Goal: Transaction & Acquisition: Purchase product/service

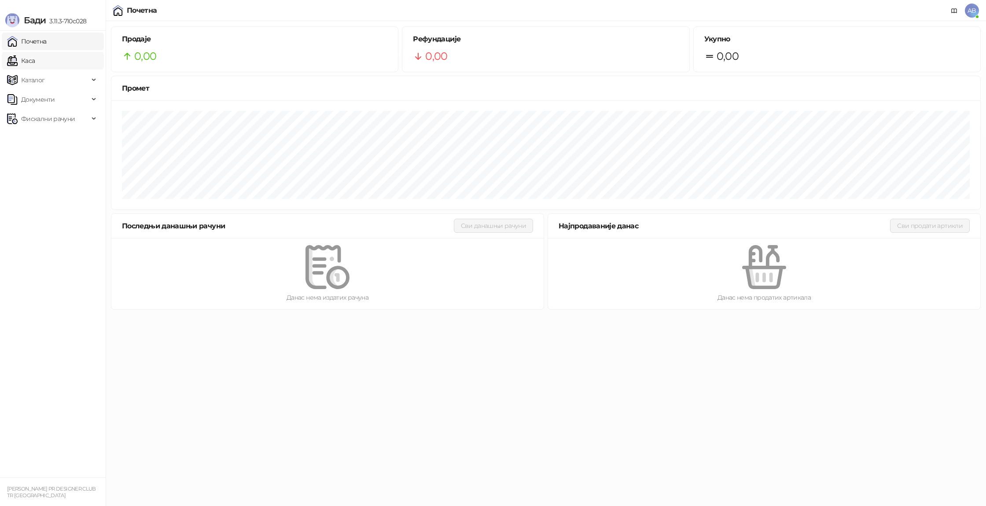
click at [35, 64] on link "Каса" at bounding box center [21, 61] width 28 height 18
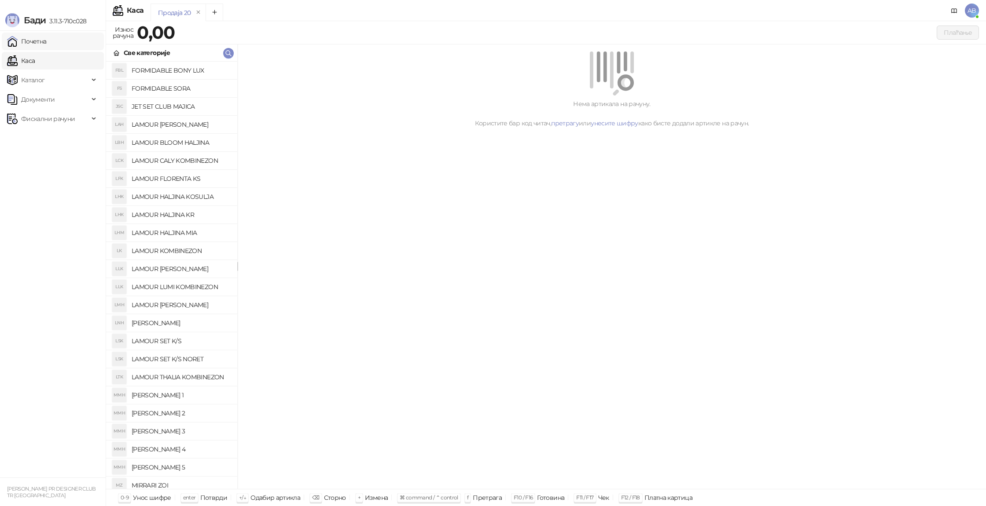
click at [39, 42] on link "Почетна" at bounding box center [27, 42] width 40 height 18
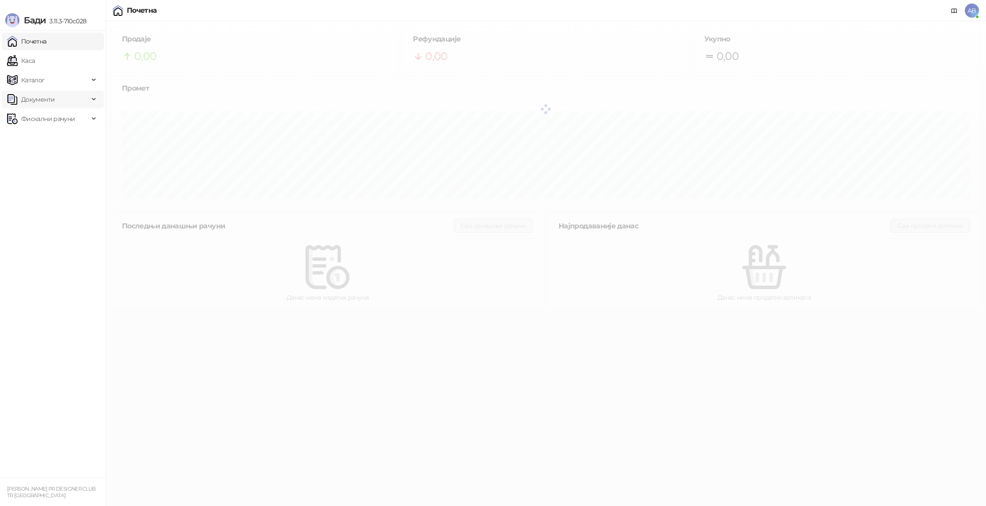
click at [82, 101] on span "Документи" at bounding box center [48, 100] width 82 height 18
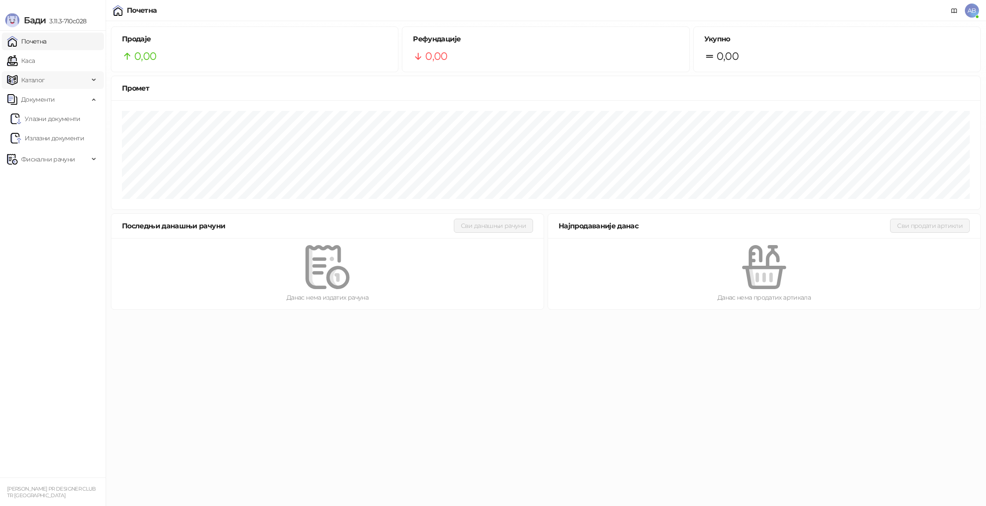
click at [83, 81] on span "Каталог" at bounding box center [48, 80] width 82 height 18
click at [35, 61] on link "Каса" at bounding box center [21, 61] width 28 height 18
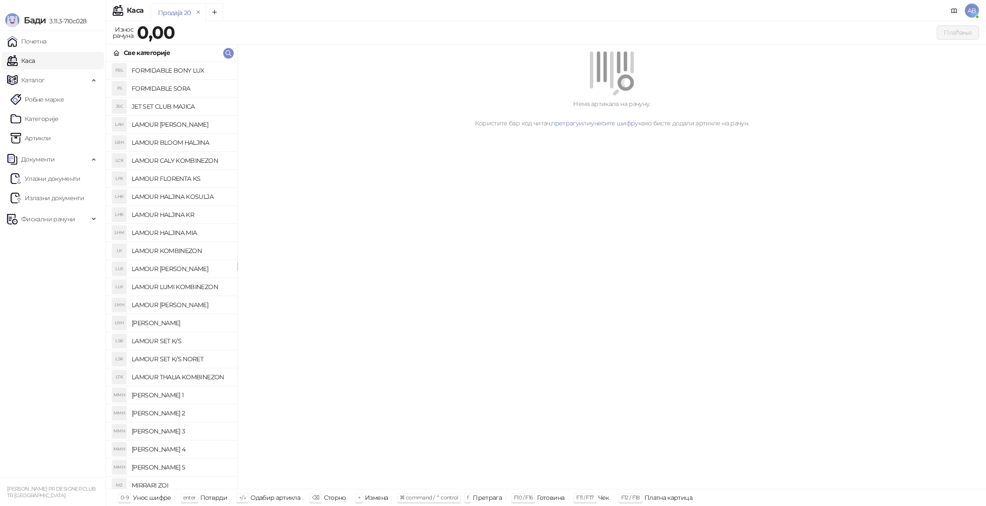
click at [120, 36] on div "Износ рачуна" at bounding box center [123, 33] width 24 height 18
click at [47, 41] on link "Почетна" at bounding box center [27, 42] width 40 height 18
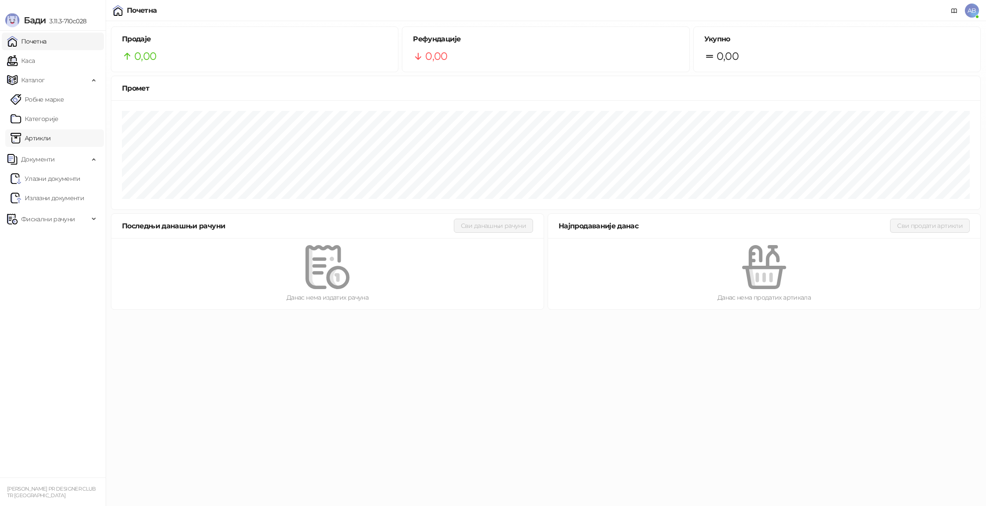
click at [48, 136] on link "Артикли" at bounding box center [31, 138] width 40 height 18
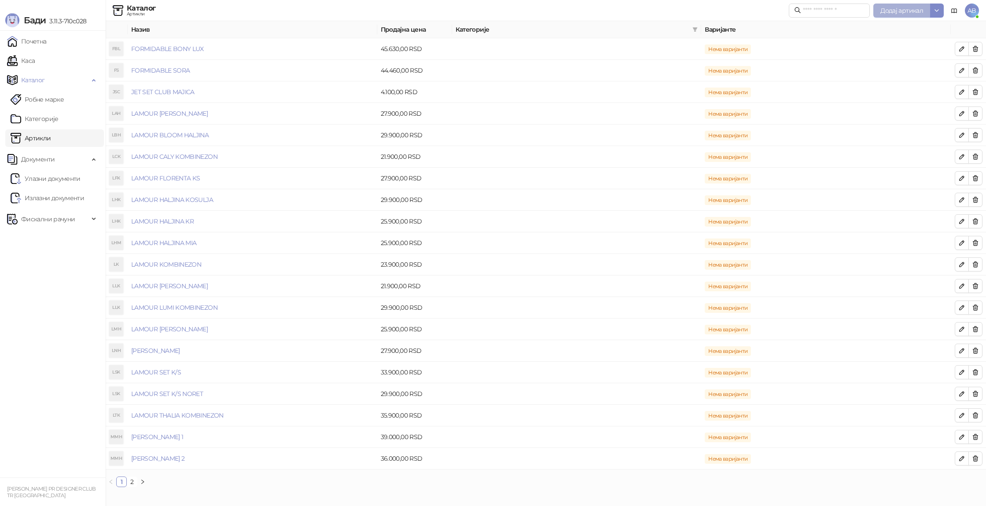
click at [895, 11] on span "Додај артикал" at bounding box center [901, 11] width 43 height 8
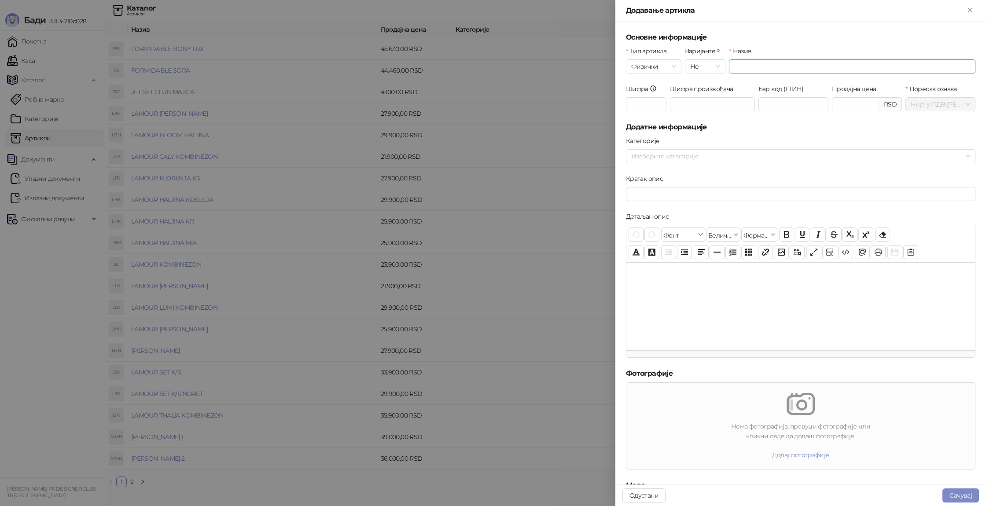
click at [744, 66] on input "Назив" at bounding box center [852, 66] width 246 height 14
type input "********"
click at [857, 106] on input "Продајна цена" at bounding box center [855, 104] width 46 height 13
type input "********"
click at [695, 98] on input "Шифра произвођача" at bounding box center [712, 104] width 85 height 14
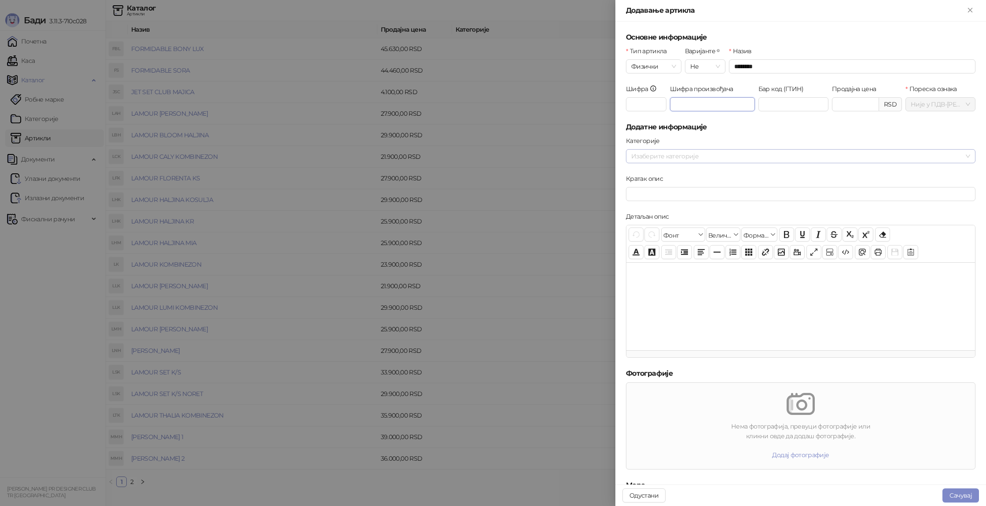
click at [650, 156] on div at bounding box center [795, 156] width 337 height 12
click at [972, 492] on button "Сачувај" at bounding box center [960, 495] width 37 height 14
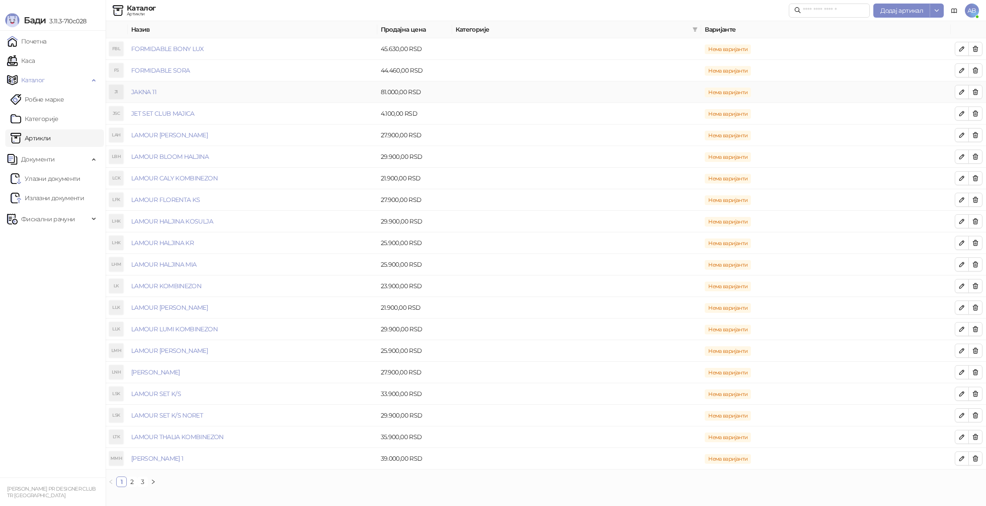
click at [158, 97] on td "JAKNA 11" at bounding box center [252, 92] width 249 height 22
click at [35, 61] on link "Каса" at bounding box center [21, 61] width 28 height 18
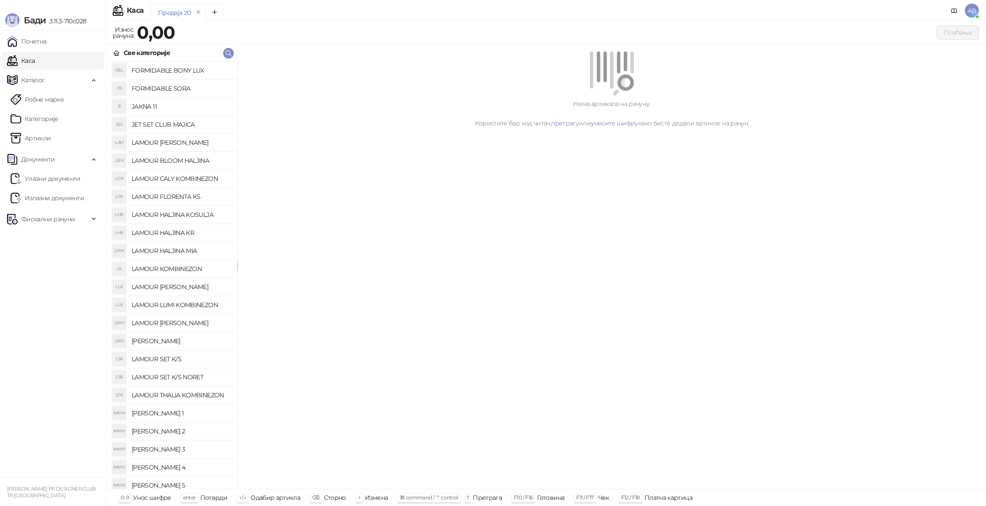
click at [159, 106] on h4 "JAKNA 11" at bounding box center [181, 106] width 99 height 14
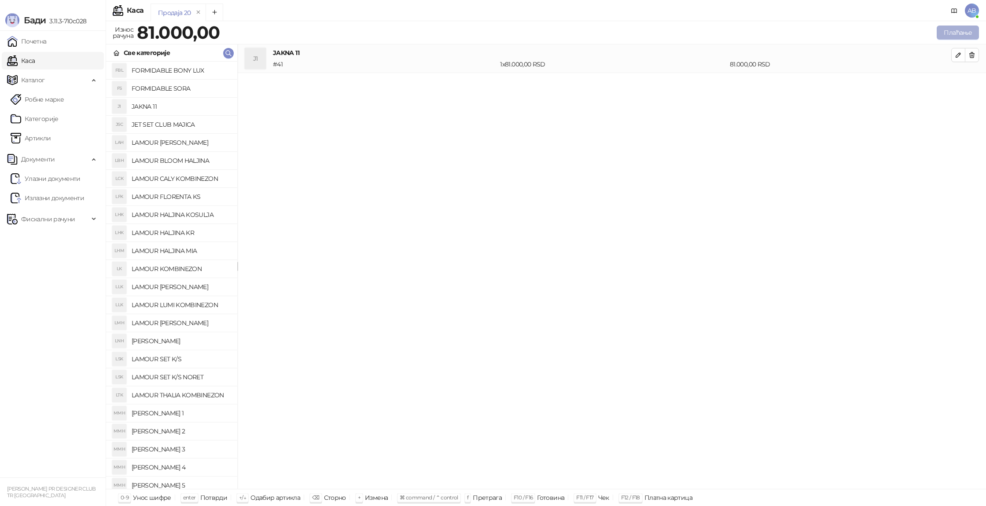
click at [953, 33] on button "Плаћање" at bounding box center [957, 33] width 42 height 14
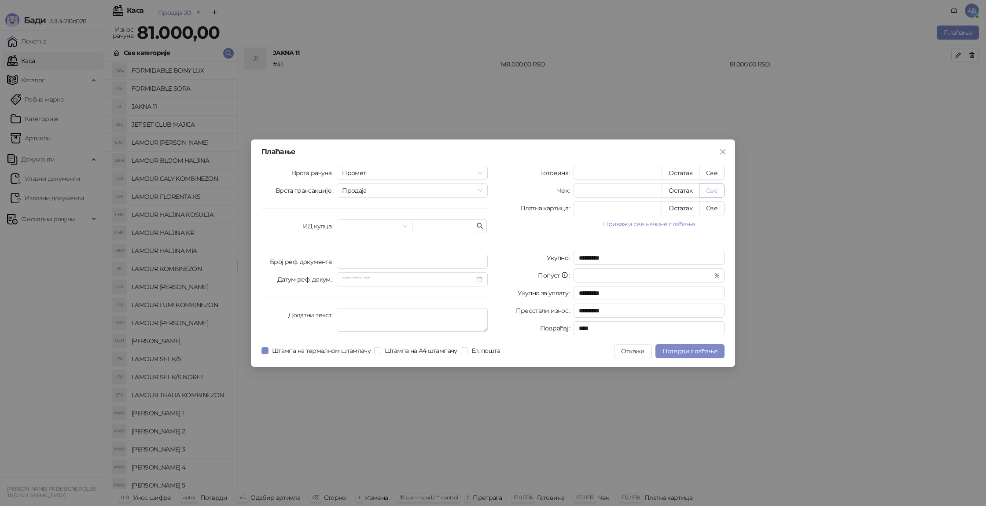
drag, startPoint x: 716, startPoint y: 176, endPoint x: 713, endPoint y: 188, distance: 12.8
click at [716, 176] on button "Све" at bounding box center [712, 173] width 26 height 14
type input "*****"
type input "****"
click at [687, 352] on span "Потврди плаћање" at bounding box center [689, 351] width 55 height 8
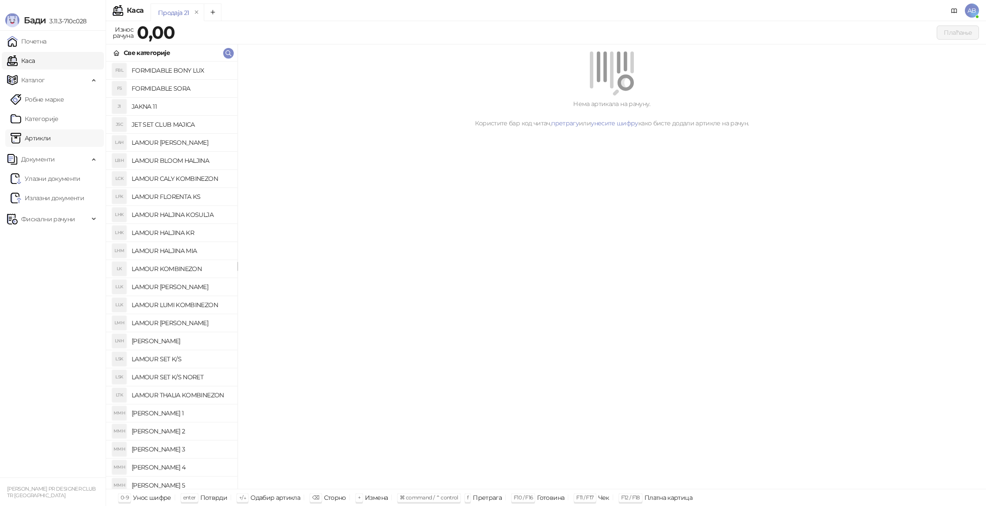
click at [37, 141] on link "Артикли" at bounding box center [31, 138] width 40 height 18
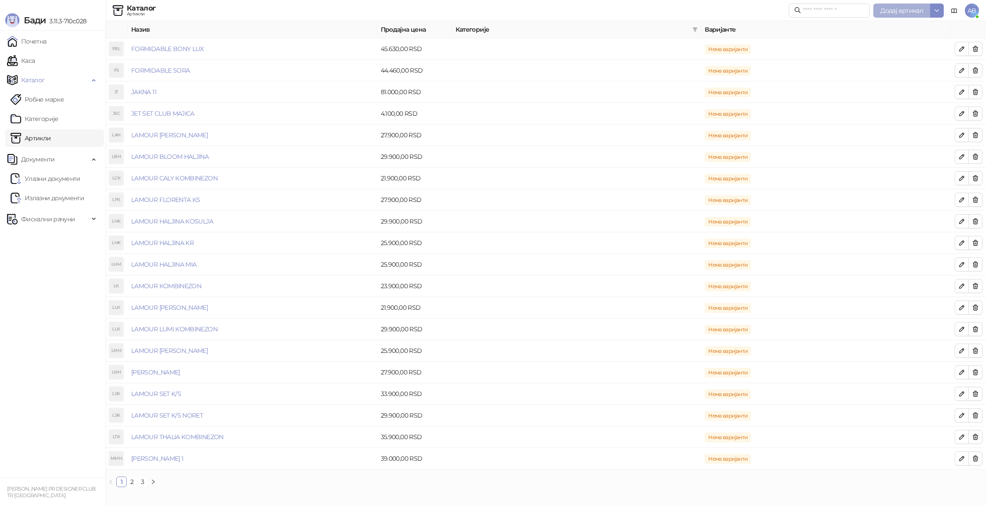
click at [910, 10] on span "Додај артикал" at bounding box center [901, 11] width 43 height 8
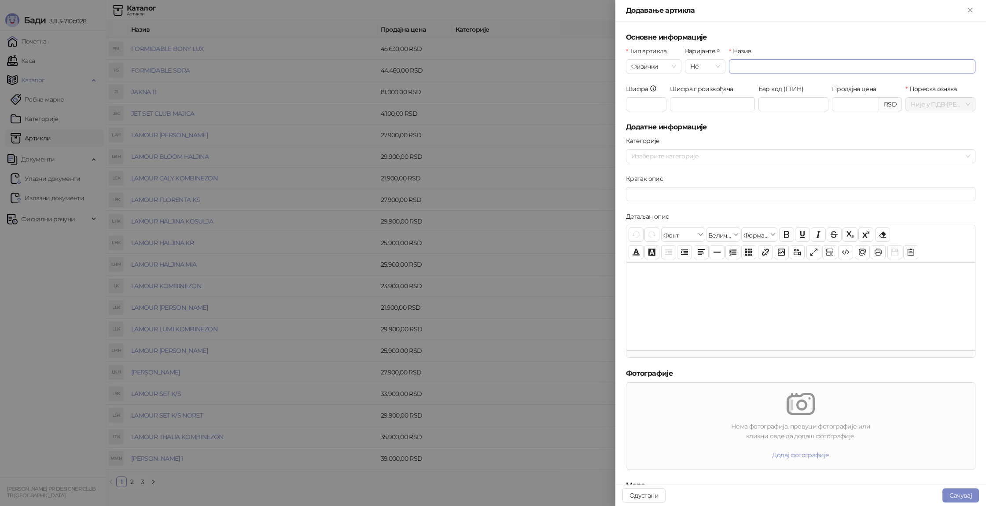
click at [780, 71] on input "Назив" at bounding box center [852, 66] width 246 height 14
type input "**********"
click at [866, 103] on input "Продајна цена" at bounding box center [855, 104] width 46 height 13
drag, startPoint x: 822, startPoint y: 156, endPoint x: 823, endPoint y: 163, distance: 7.1
click at [822, 155] on div at bounding box center [795, 156] width 337 height 12
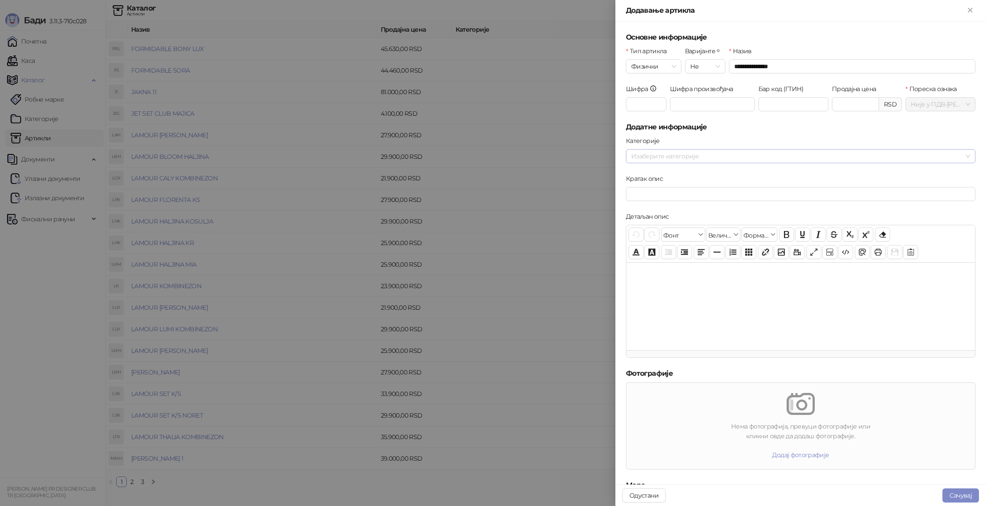
type input "*******"
click at [953, 495] on button "Сачувај" at bounding box center [960, 495] width 37 height 14
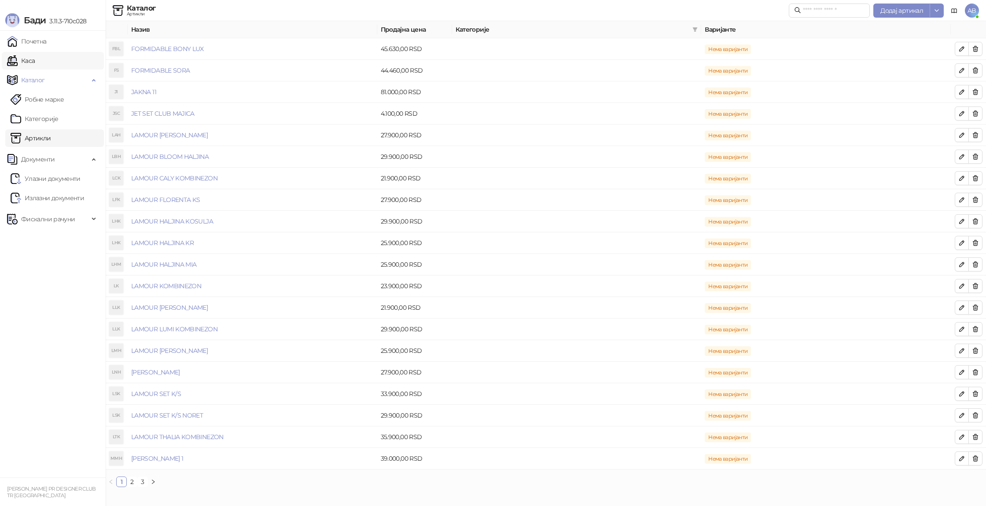
click at [35, 66] on link "Каса" at bounding box center [21, 61] width 28 height 18
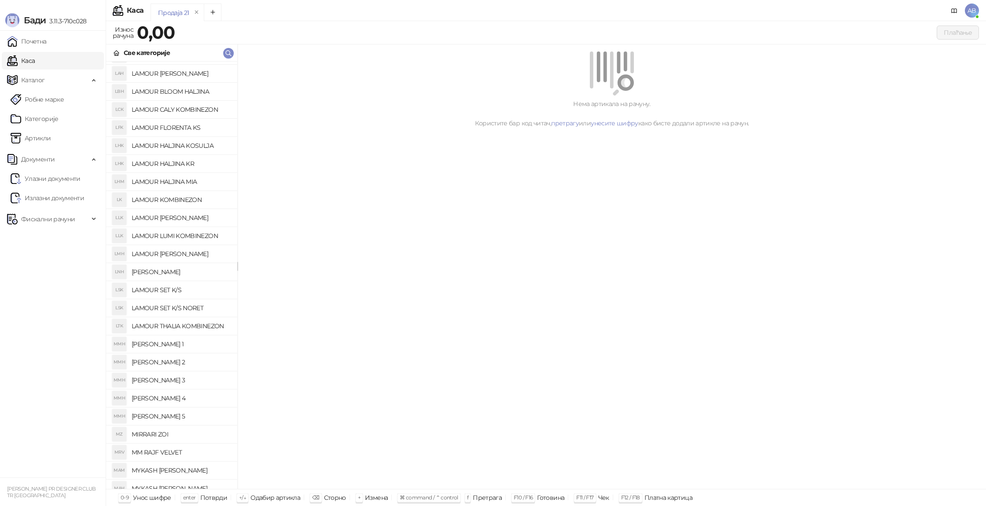
scroll to position [70, 0]
click at [176, 458] on h4 "MM RAJF VELVET" at bounding box center [181, 452] width 99 height 14
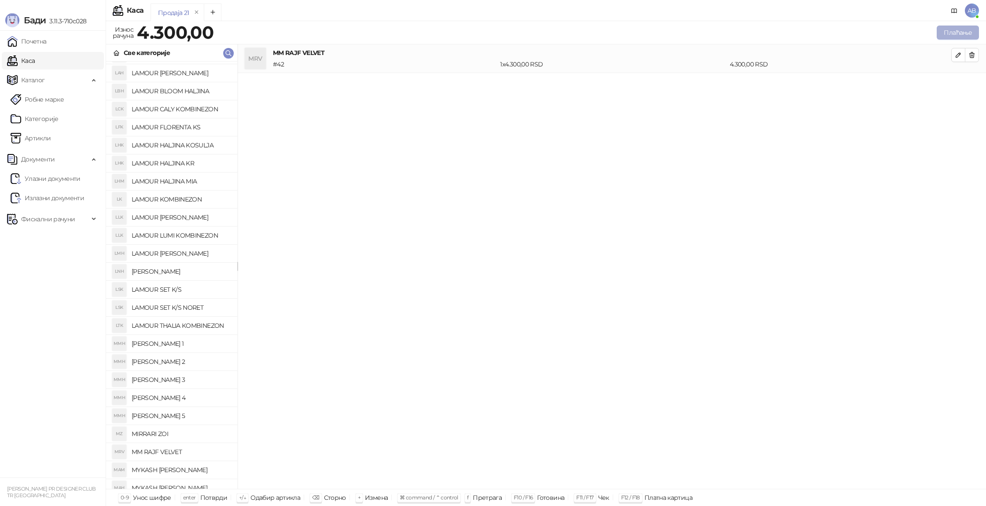
click at [951, 30] on button "Плаћање" at bounding box center [957, 33] width 42 height 14
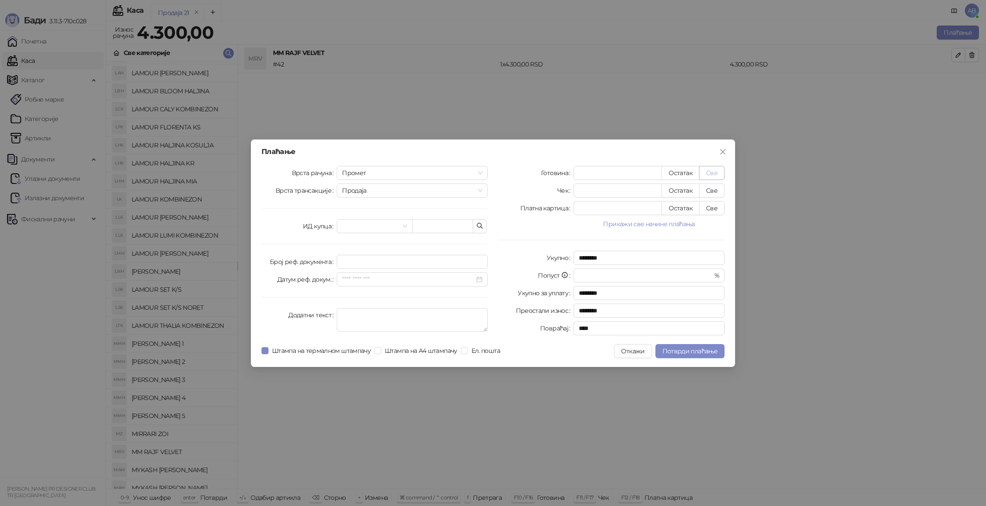
click at [705, 173] on button "Све" at bounding box center [712, 173] width 26 height 14
type input "****"
click at [674, 355] on button "Потврди плаћање" at bounding box center [689, 351] width 69 height 14
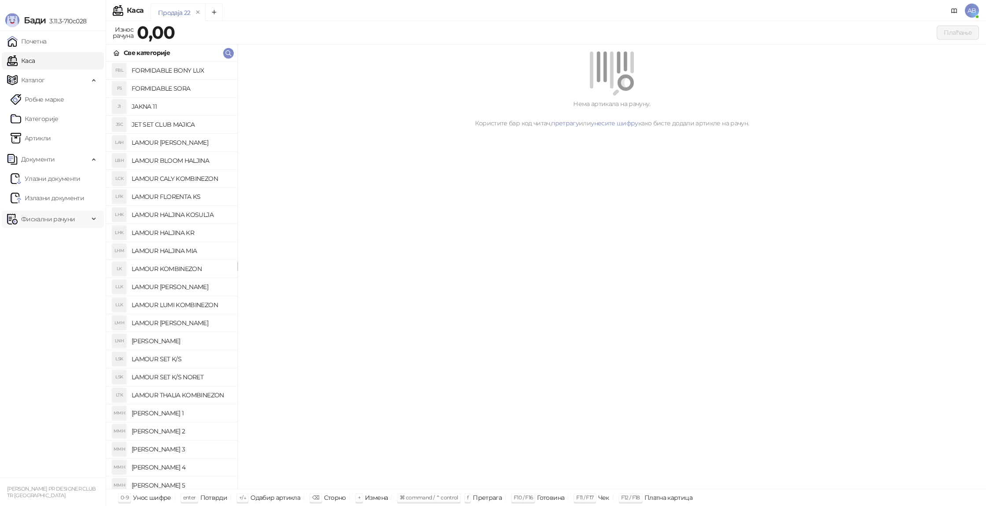
click at [63, 221] on span "Фискални рачуни" at bounding box center [48, 219] width 54 height 18
click at [61, 238] on link "Издати рачуни" at bounding box center [40, 239] width 59 height 18
